Goal: Information Seeking & Learning: Learn about a topic

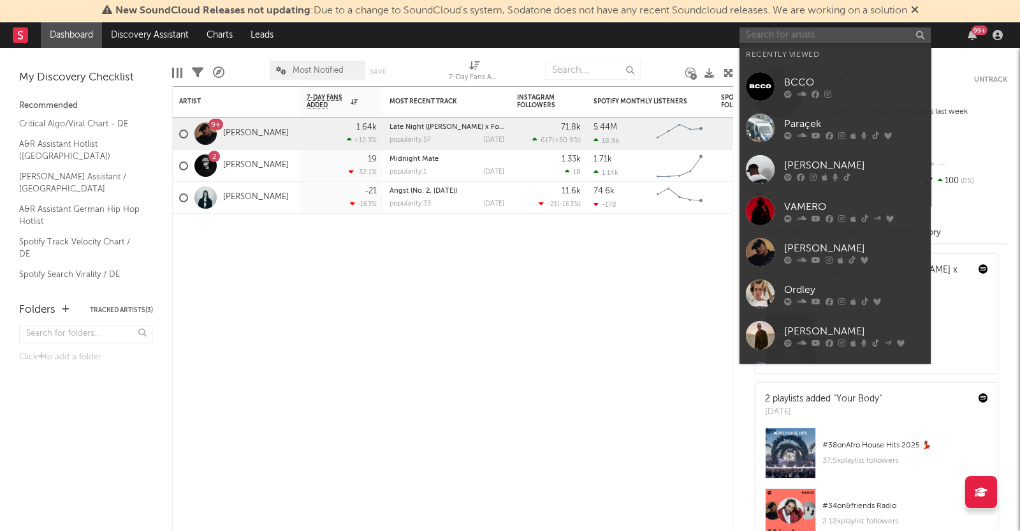
click at [796, 29] on input "text" at bounding box center [835, 35] width 191 height 16
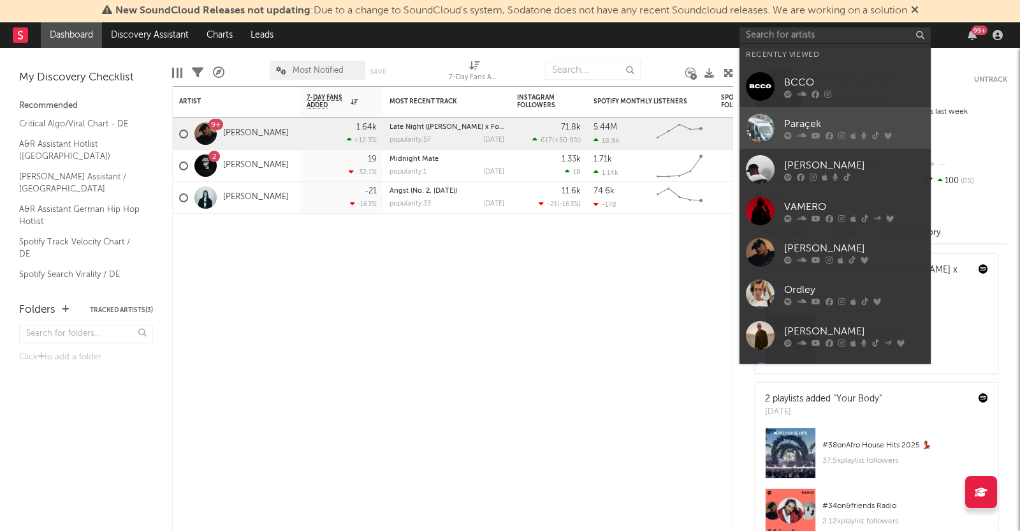
click at [810, 124] on div "Paraçek" at bounding box center [854, 123] width 140 height 15
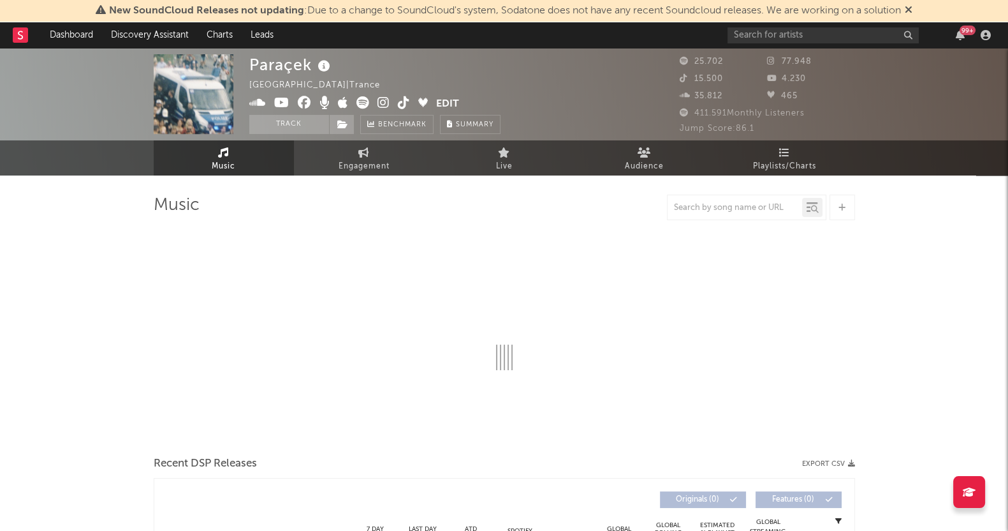
select select "6m"
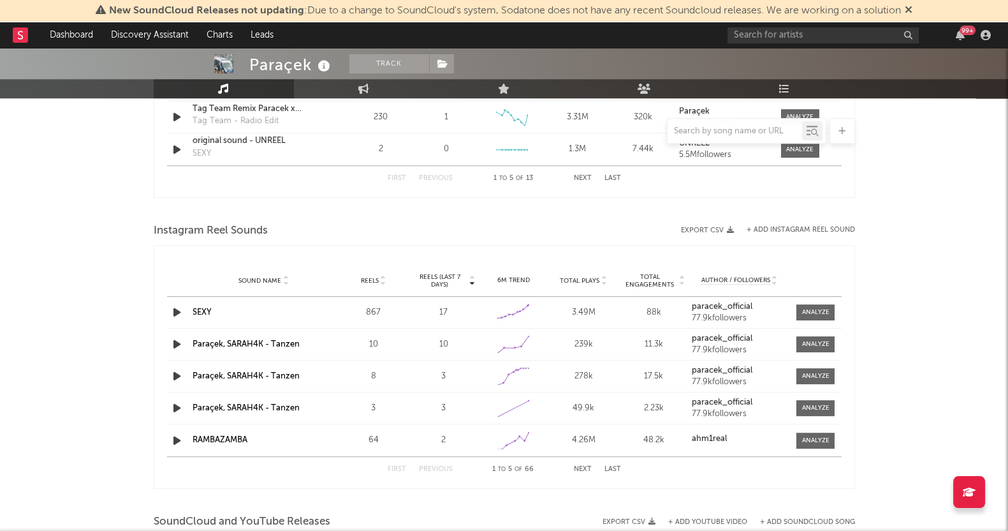
scroll to position [1056, 0]
click at [812, 349] on span at bounding box center [815, 345] width 38 height 16
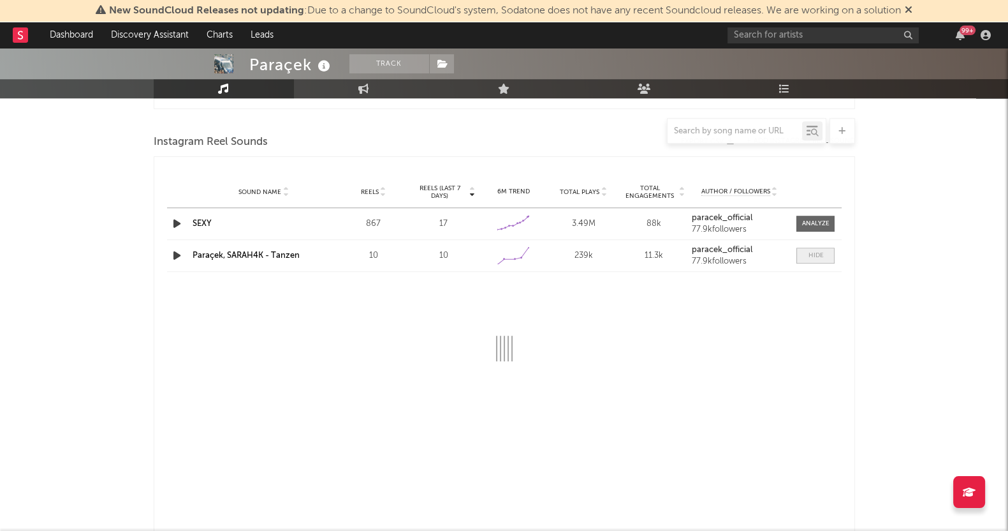
select select "1w"
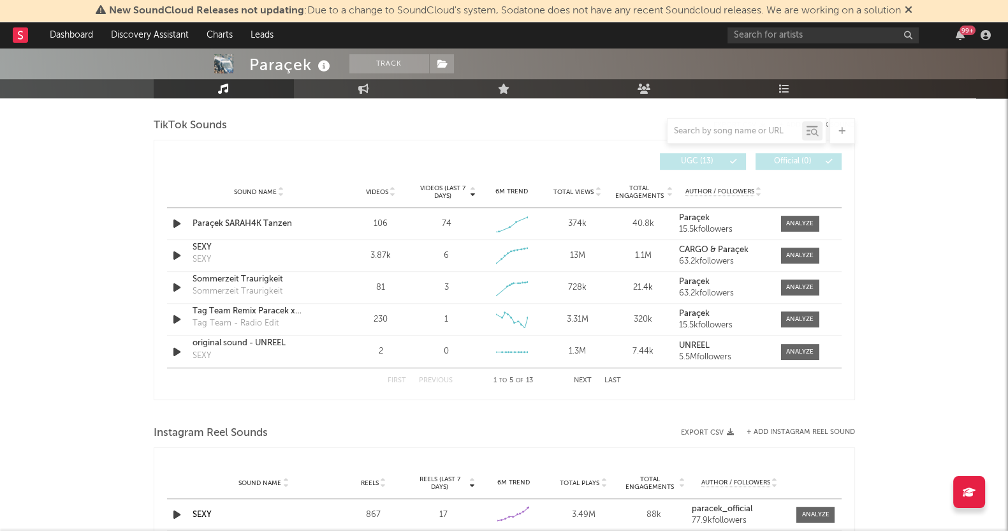
scroll to position [844, 0]
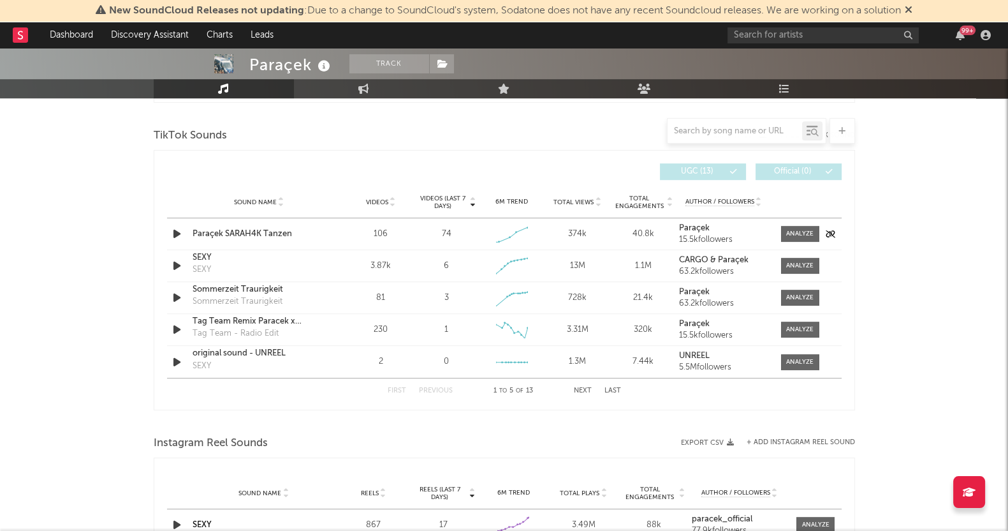
click at [383, 231] on div "106" at bounding box center [380, 234] width 59 height 13
click at [803, 231] on div at bounding box center [799, 234] width 27 height 10
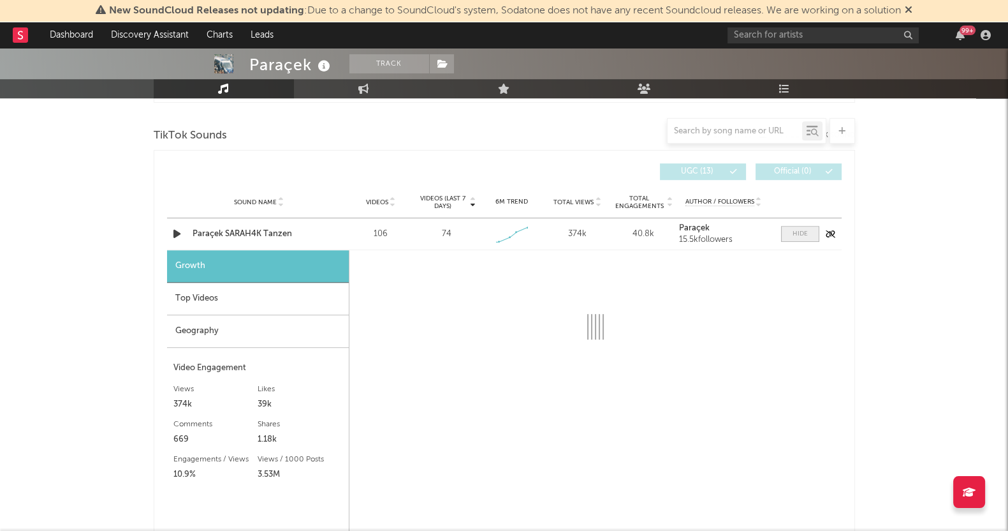
select select "1w"
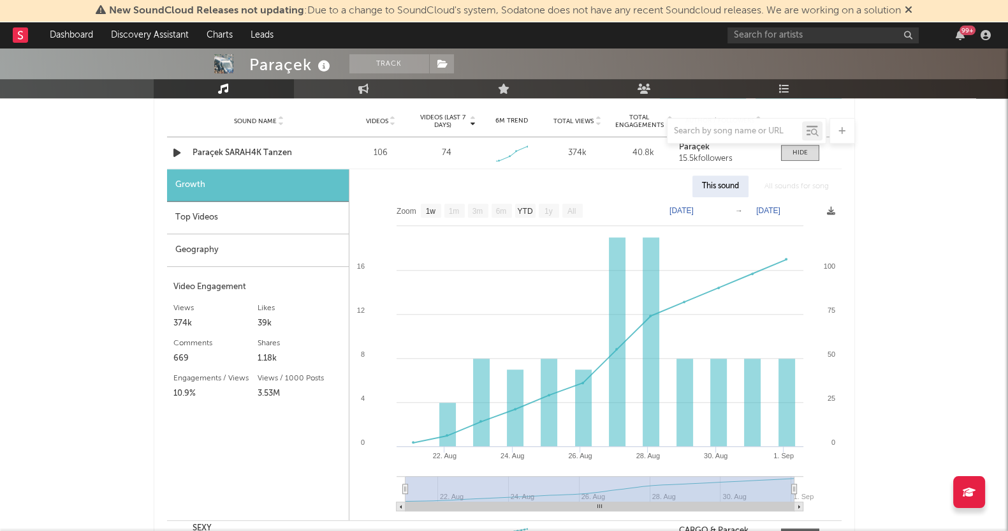
scroll to position [965, 0]
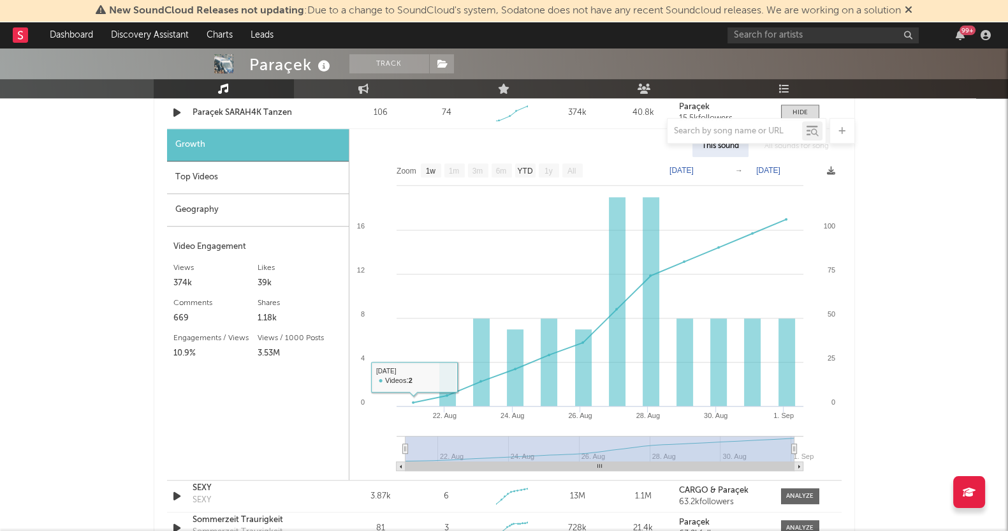
click at [239, 181] on div "Top Videos" at bounding box center [258, 177] width 182 height 33
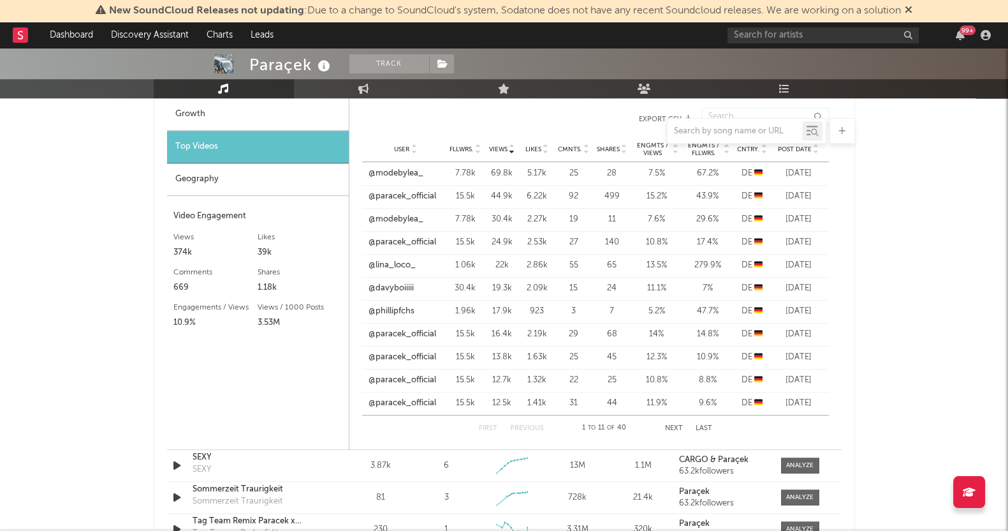
scroll to position [994, 0]
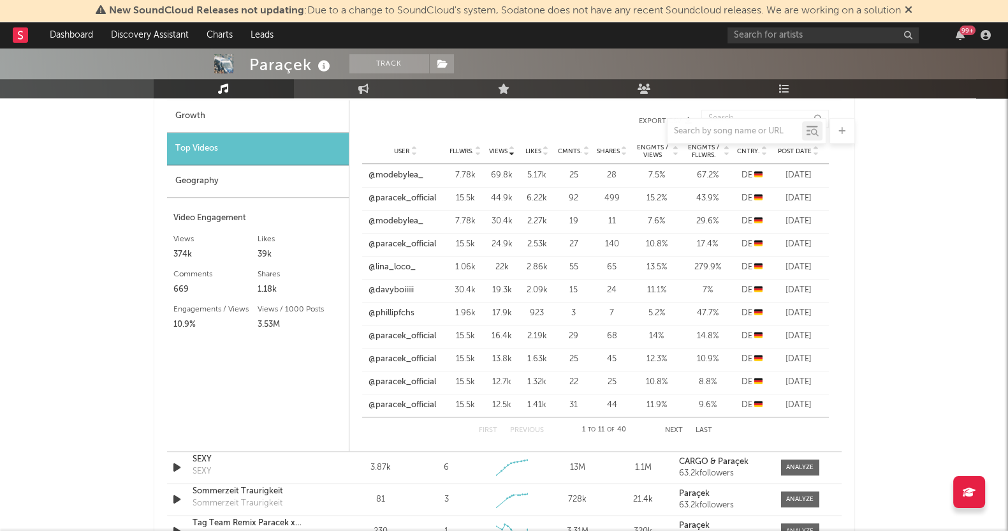
click at [671, 428] on button "Next" at bounding box center [674, 430] width 18 height 7
click at [494, 427] on button "First" at bounding box center [488, 430] width 18 height 7
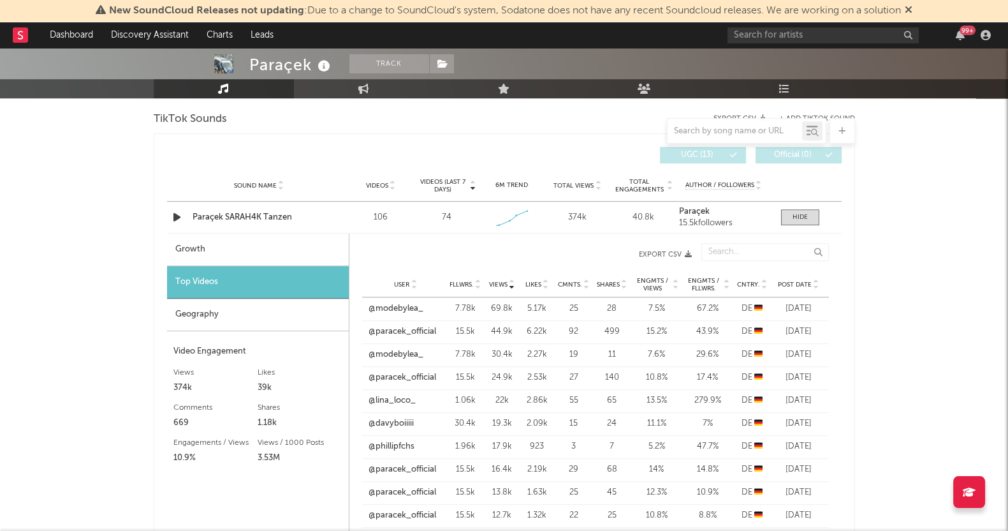
scroll to position [860, 0]
click at [311, 256] on div "Growth" at bounding box center [258, 250] width 182 height 33
select select "1w"
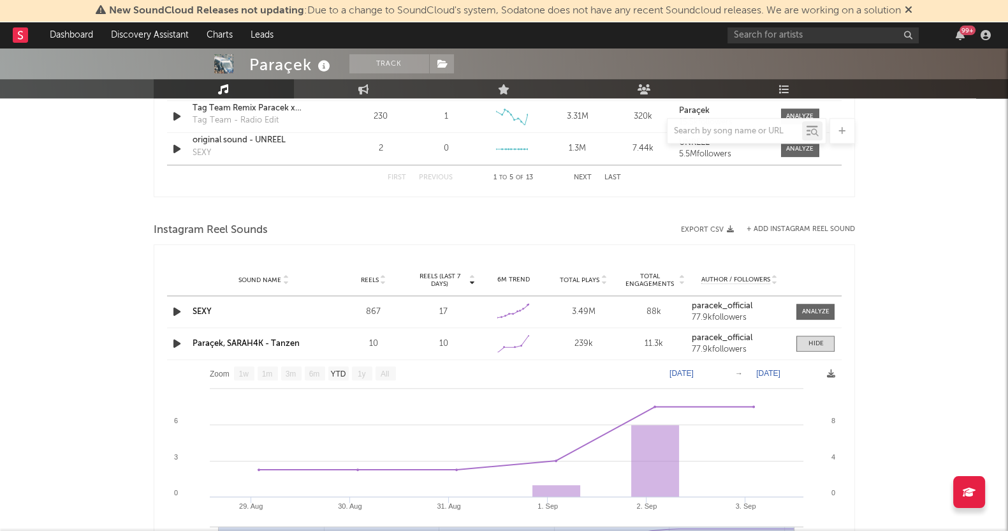
scroll to position [1407, 0]
